Goal: Task Accomplishment & Management: Complete application form

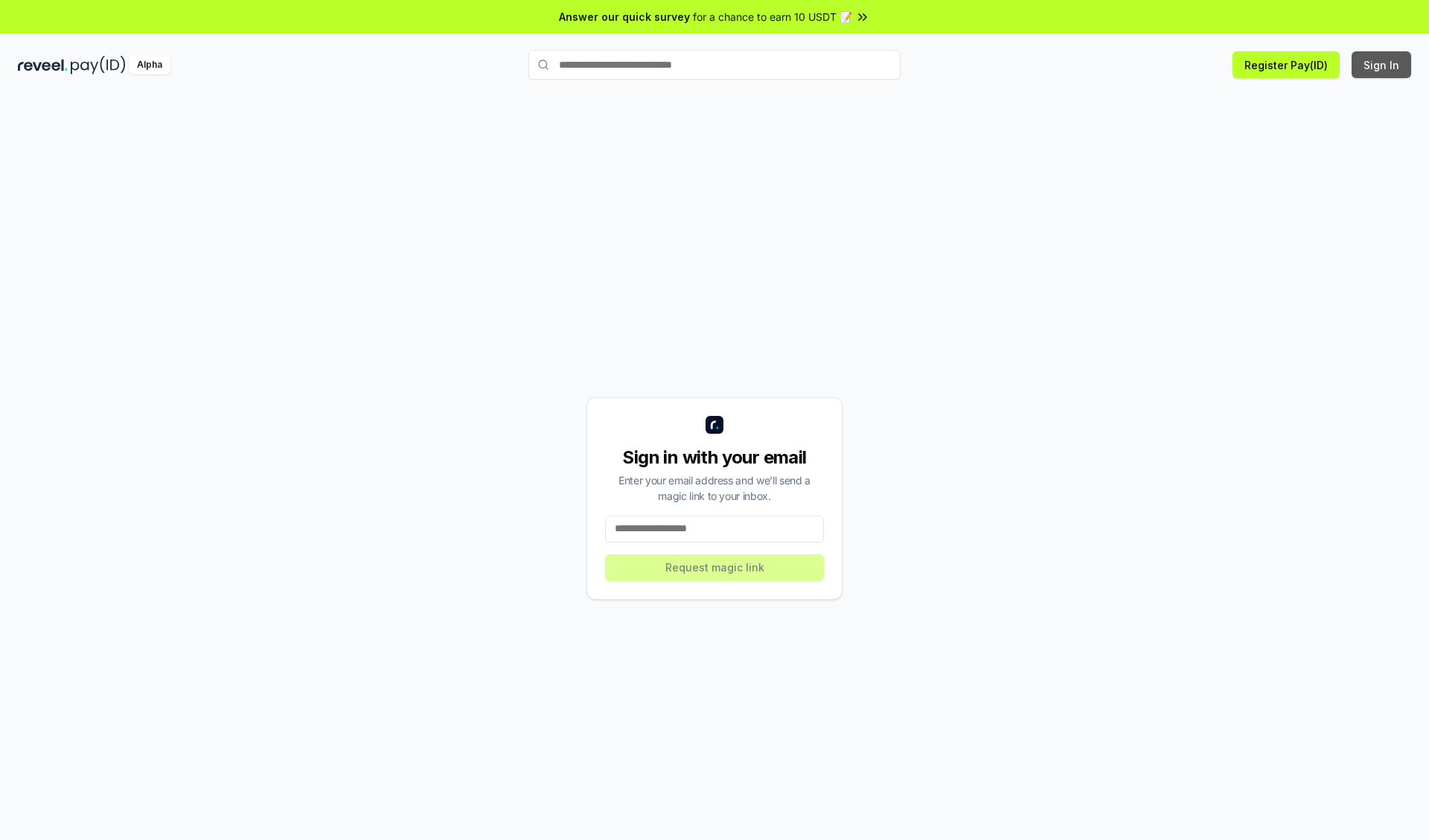
click at [1382, 65] on button "Sign In" at bounding box center [1382, 64] width 60 height 27
type input "**********"
click at [714, 567] on button "Request magic link" at bounding box center [714, 567] width 219 height 27
